Goal: Task Accomplishment & Management: Use online tool/utility

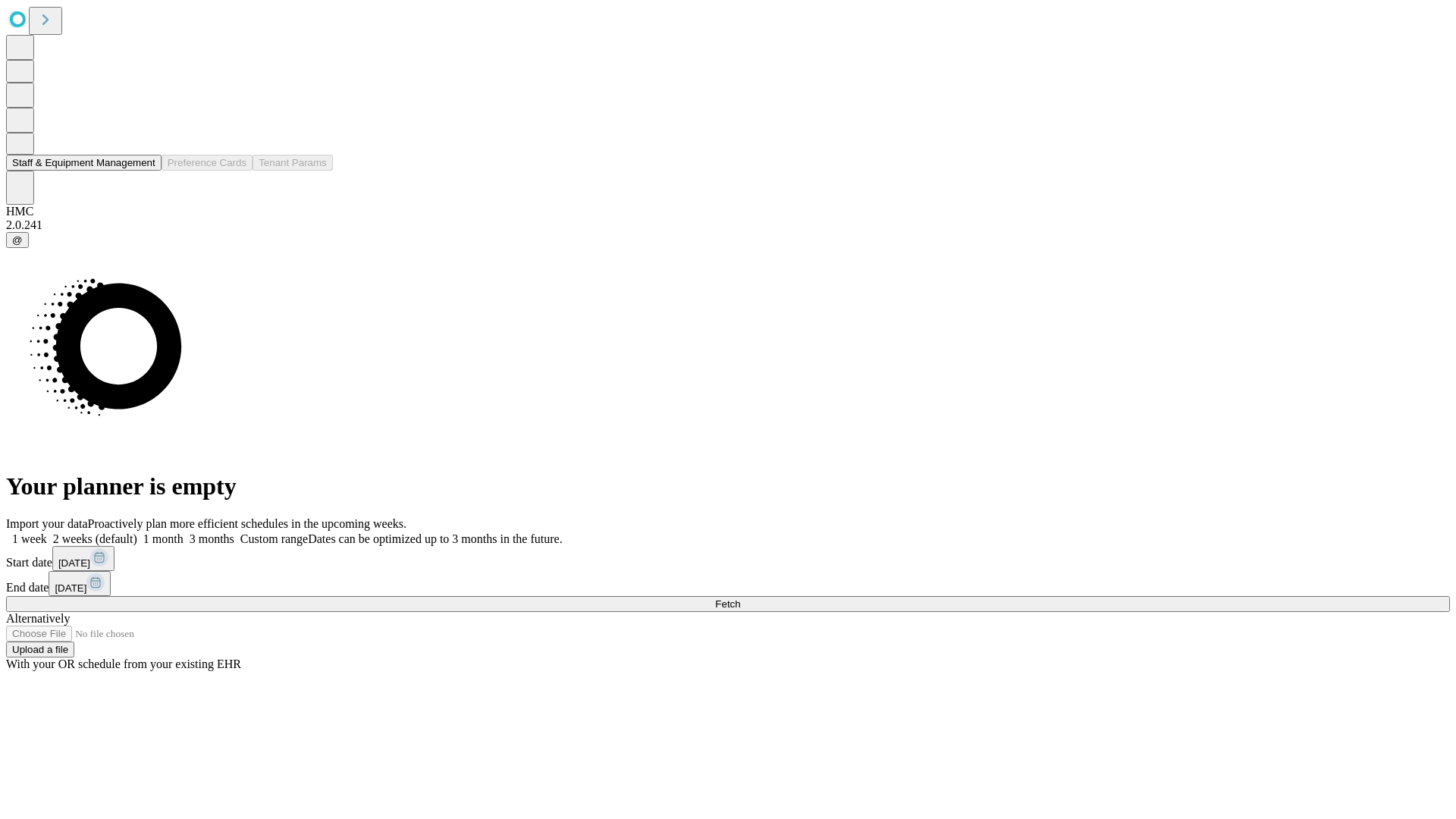
click at [142, 171] on button "Staff & Equipment Management" at bounding box center [84, 162] width 155 height 16
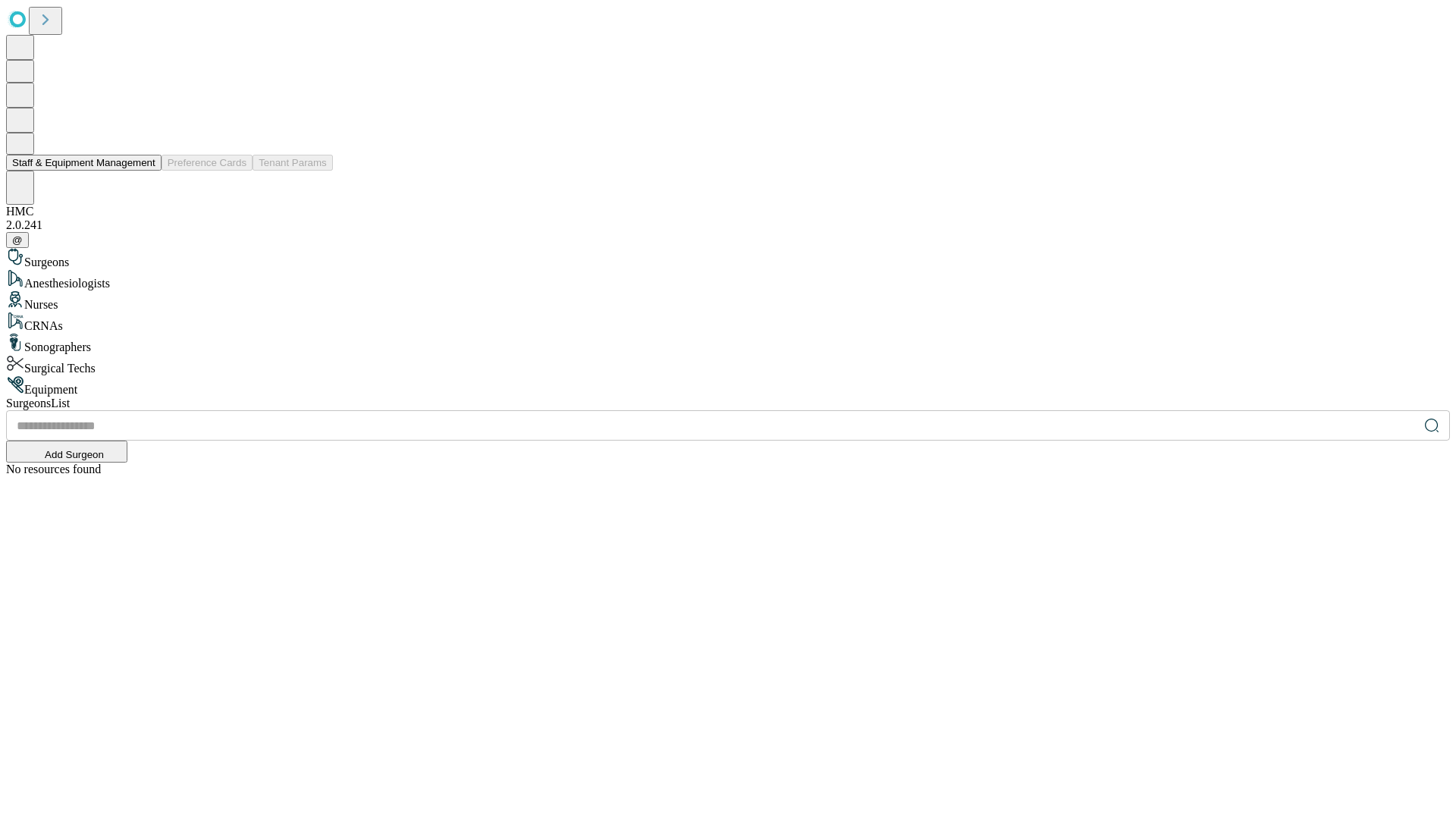
click at [145, 171] on button "Staff & Equipment Management" at bounding box center [84, 162] width 155 height 16
